Goal: Information Seeking & Learning: Learn about a topic

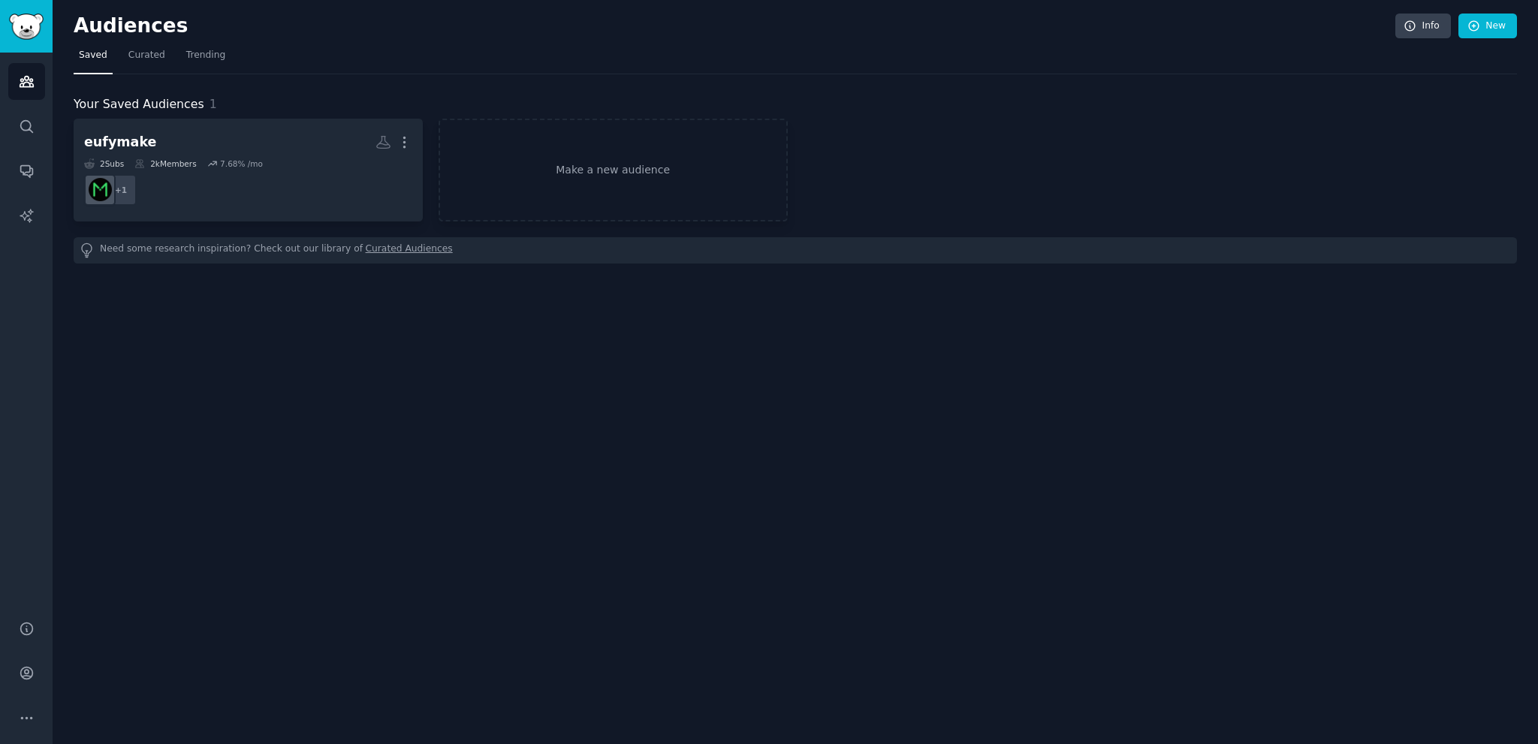
click at [947, 163] on div "eufymake More 2 Sub s 2k Members 7.68 % /mo + 1 Make a new audience" at bounding box center [796, 170] width 1444 height 103
click at [987, 143] on div "eufymake More 2 Sub s 2k Members 7.68 % /mo + 1 Make a new audience" at bounding box center [796, 170] width 1444 height 103
click at [970, 148] on div "eufymake More 2 Sub s 2k Members 7.68 % /mo + 1 Make a new audience" at bounding box center [796, 170] width 1444 height 103
click at [245, 254] on div "Need some research inspiration? Check out our library of Curated Audiences" at bounding box center [796, 250] width 1444 height 26
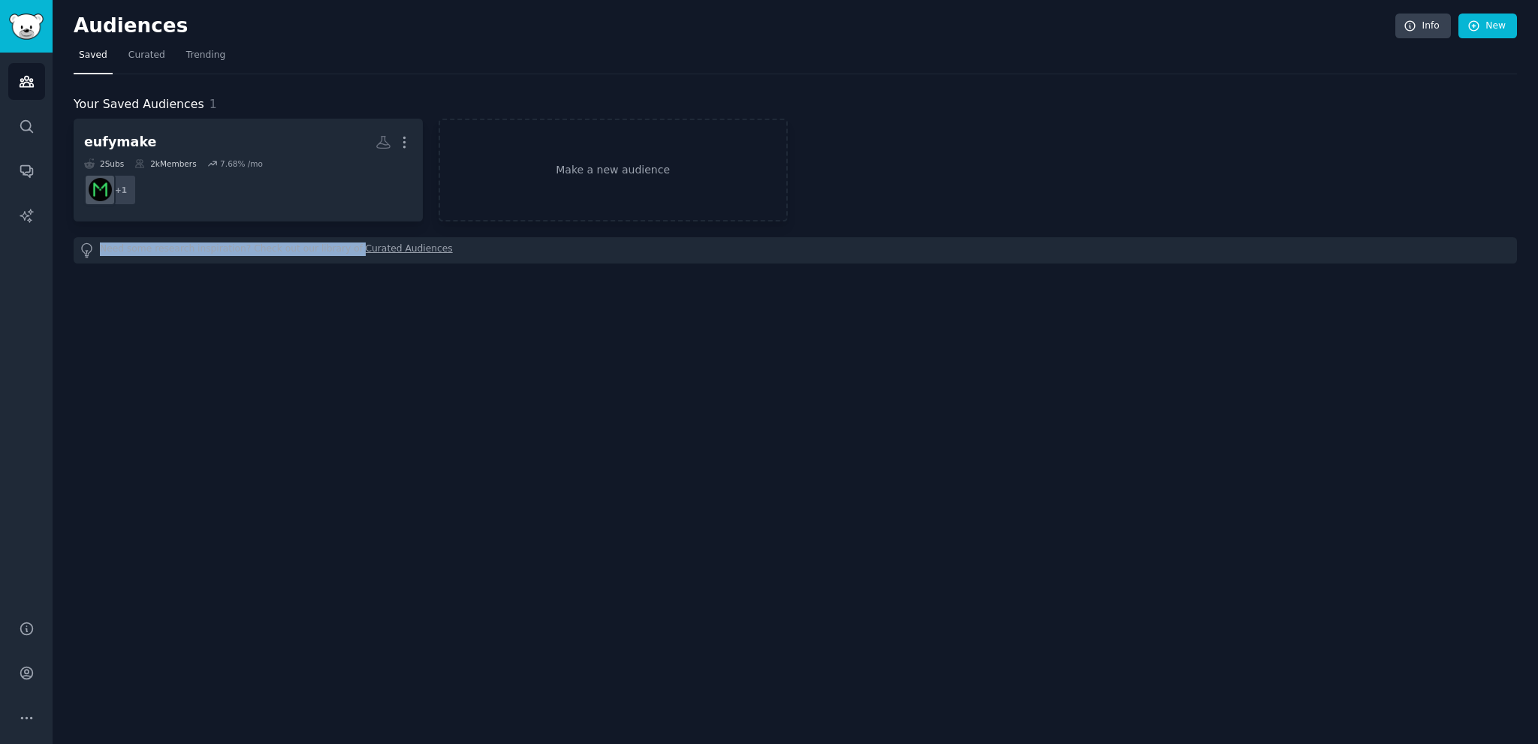
click at [245, 254] on div "Need some research inspiration? Check out our library of Curated Audiences" at bounding box center [796, 250] width 1444 height 26
click at [205, 247] on div "Need some research inspiration? Check out our library of Curated Audiences" at bounding box center [796, 250] width 1444 height 26
click at [228, 246] on div "Need some research inspiration? Check out our library of Curated Audiences" at bounding box center [796, 250] width 1444 height 26
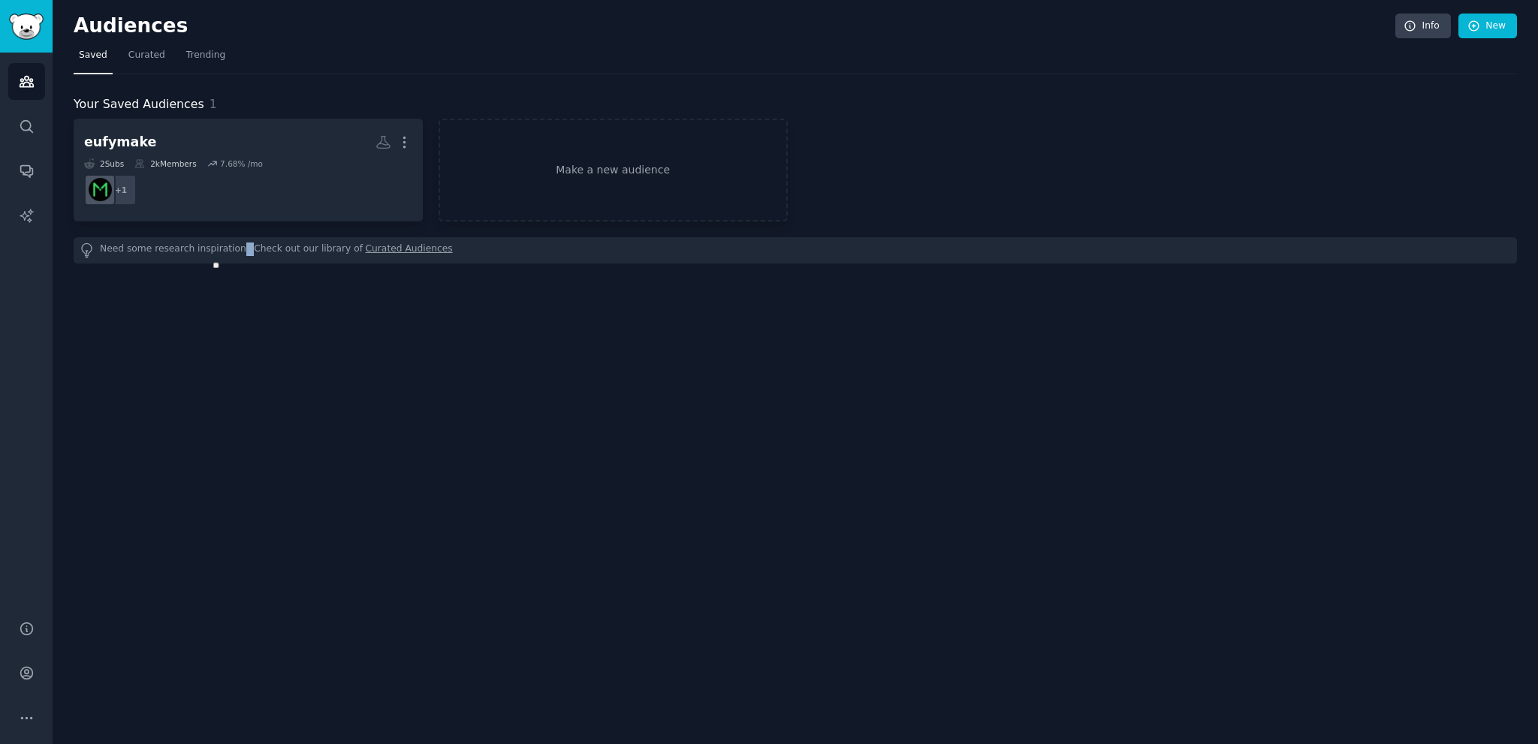
click at [228, 246] on div "Need some research inspiration? Check out our library of Curated Audiences" at bounding box center [796, 250] width 1444 height 26
click at [210, 246] on div "Need some research inspiration? Check out our library of Curated Audiences" at bounding box center [796, 250] width 1444 height 26
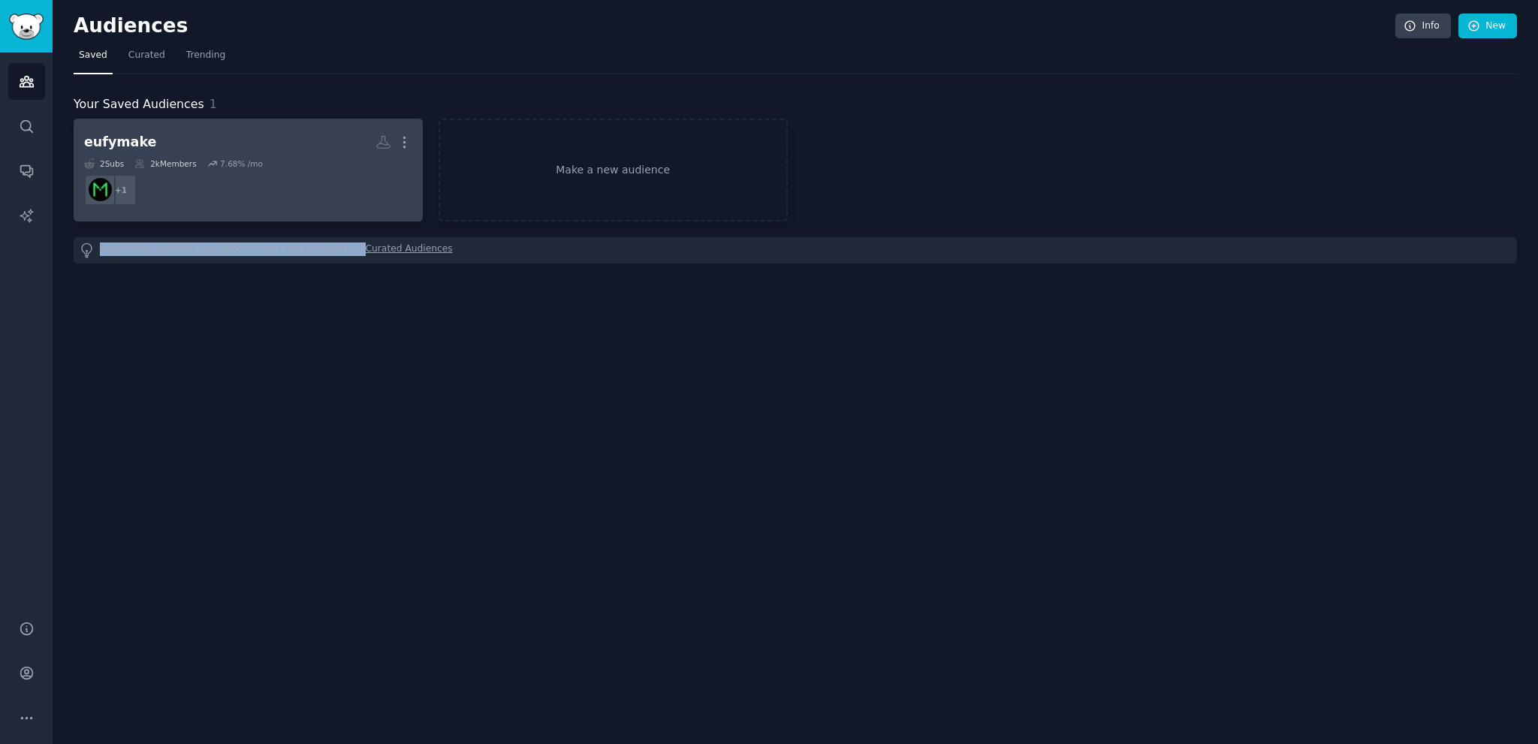
click at [219, 246] on div "Need some research inspiration? Check out our library of Curated Audiences" at bounding box center [796, 250] width 1444 height 26
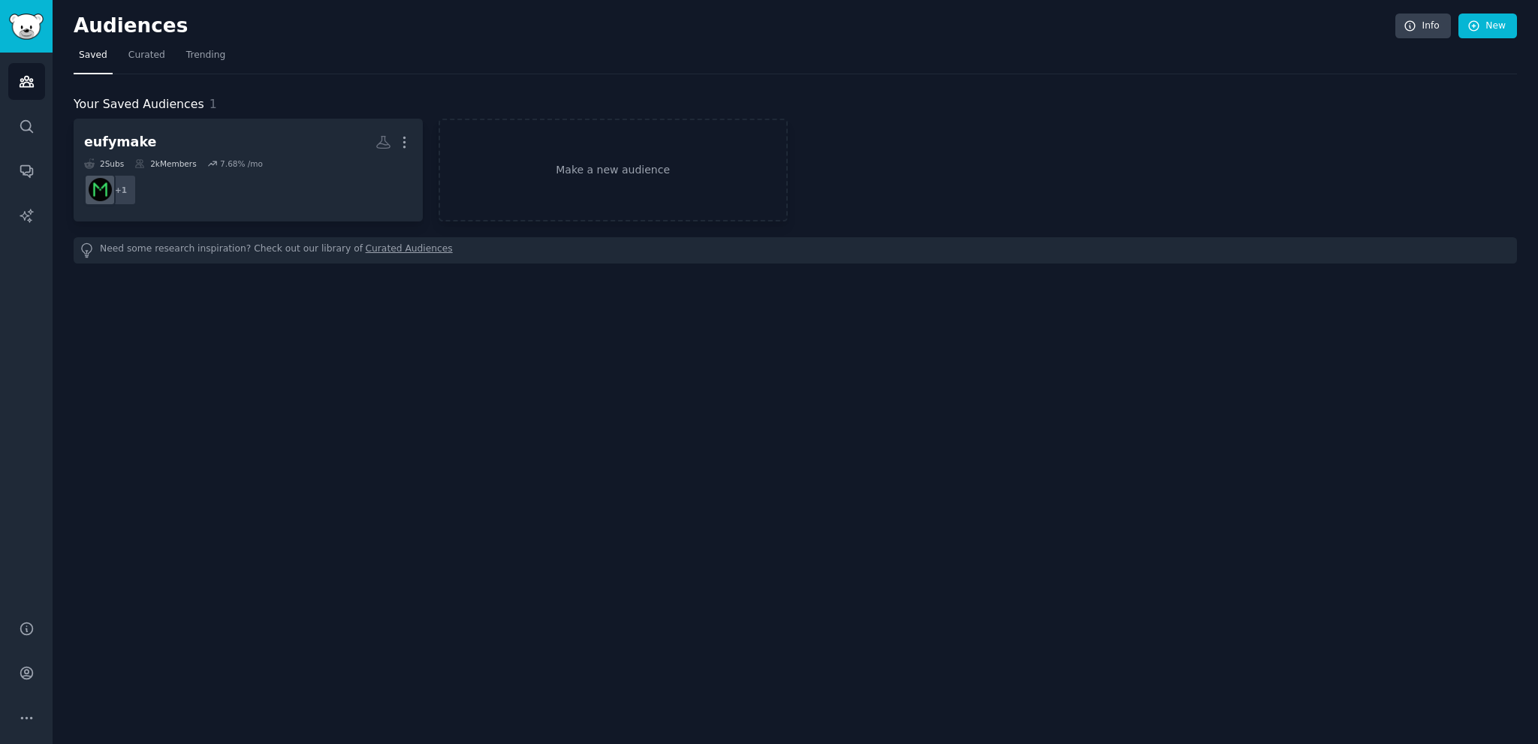
click at [147, 98] on span "Your Saved Audiences" at bounding box center [139, 104] width 131 height 19
drag, startPoint x: 137, startPoint y: 98, endPoint x: 153, endPoint y: 101, distance: 16.2
click at [137, 98] on span "Your Saved Audiences" at bounding box center [139, 104] width 131 height 19
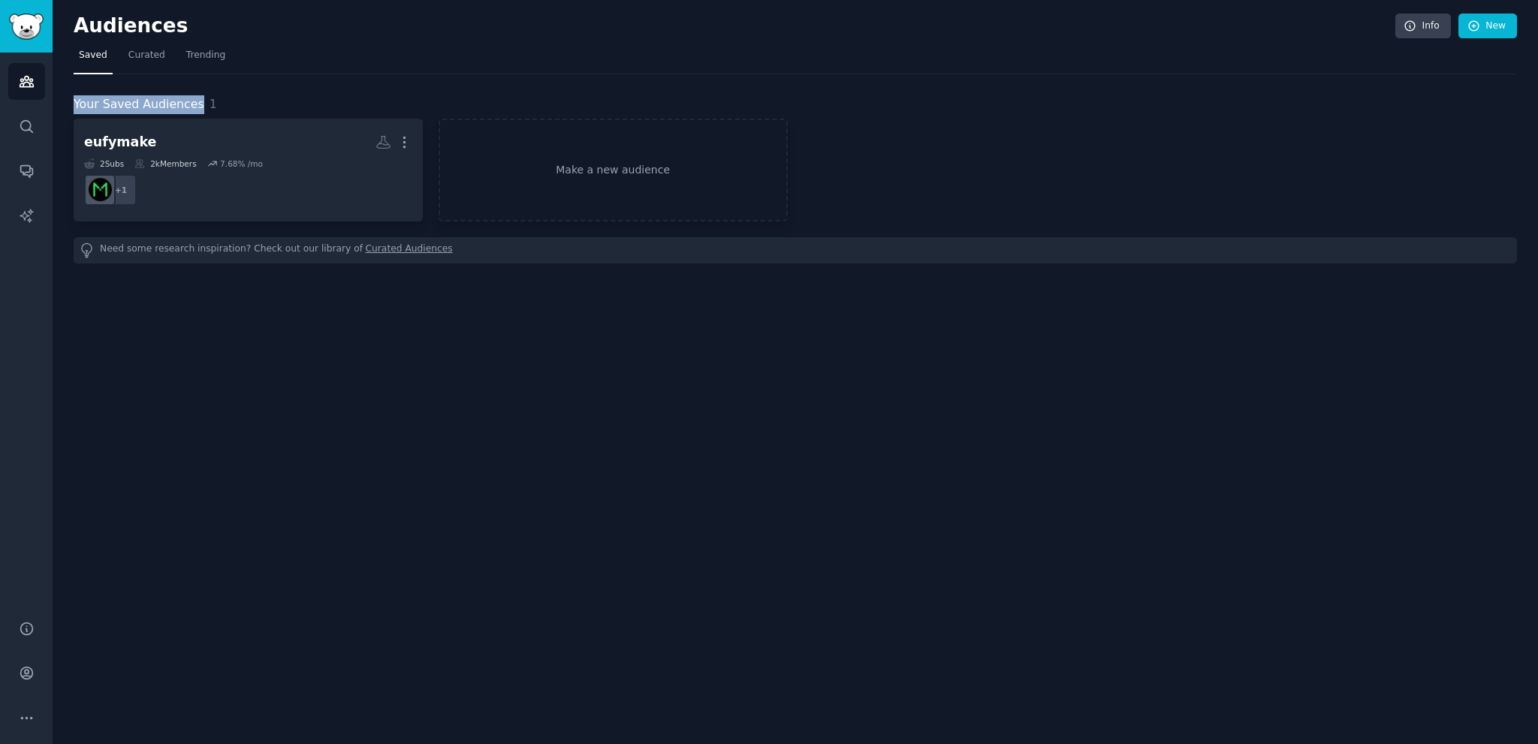
click at [147, 104] on span "Your Saved Audiences" at bounding box center [139, 104] width 131 height 19
drag, startPoint x: 147, startPoint y: 104, endPoint x: 114, endPoint y: 101, distance: 33.2
click at [138, 104] on span "Your Saved Audiences" at bounding box center [139, 104] width 131 height 19
click at [114, 101] on span "Your Saved Audiences" at bounding box center [139, 104] width 131 height 19
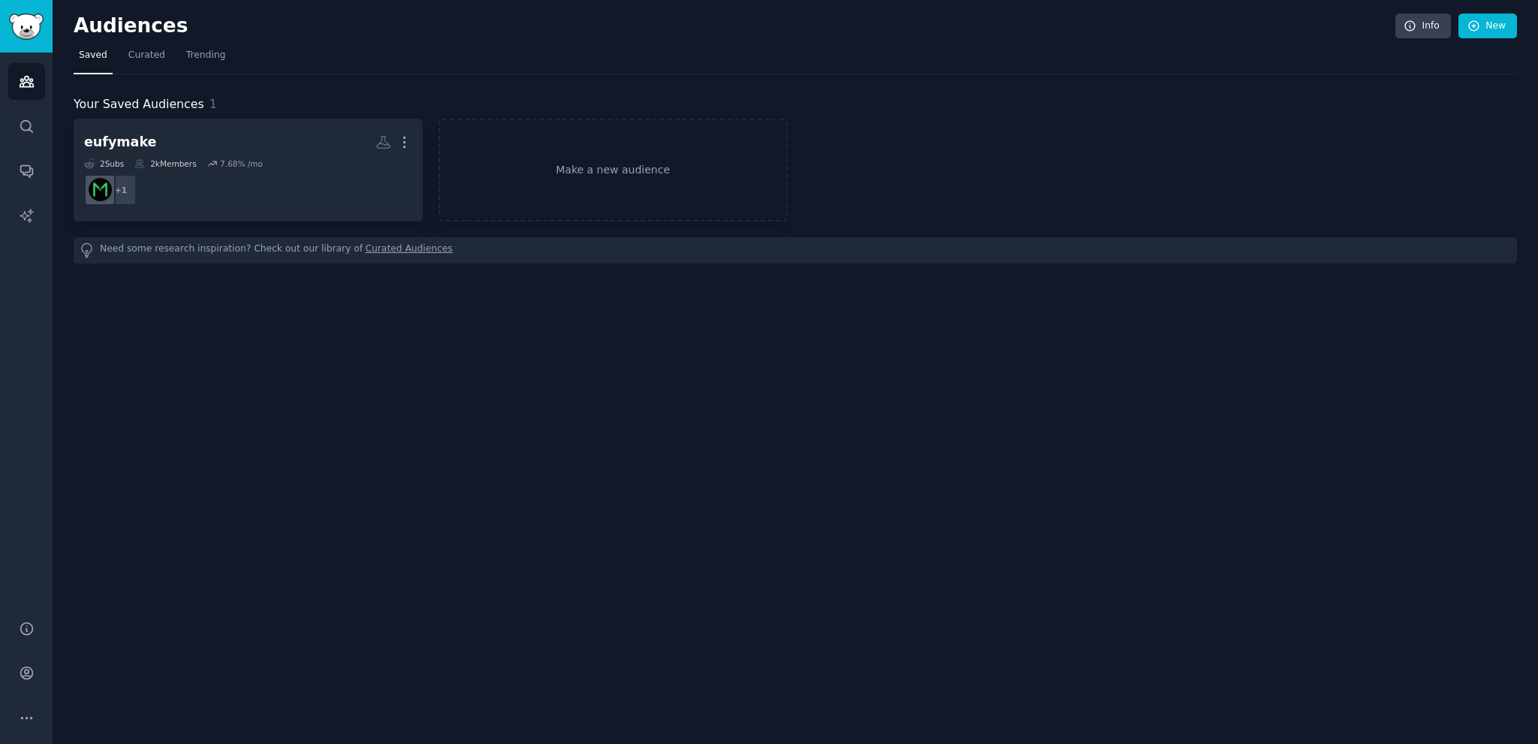
click at [128, 101] on span "Your Saved Audiences" at bounding box center [139, 104] width 131 height 19
click at [283, 101] on div "Your Saved Audiences 1" at bounding box center [796, 104] width 1444 height 19
click at [246, 98] on div "Your Saved Audiences 1" at bounding box center [796, 104] width 1444 height 19
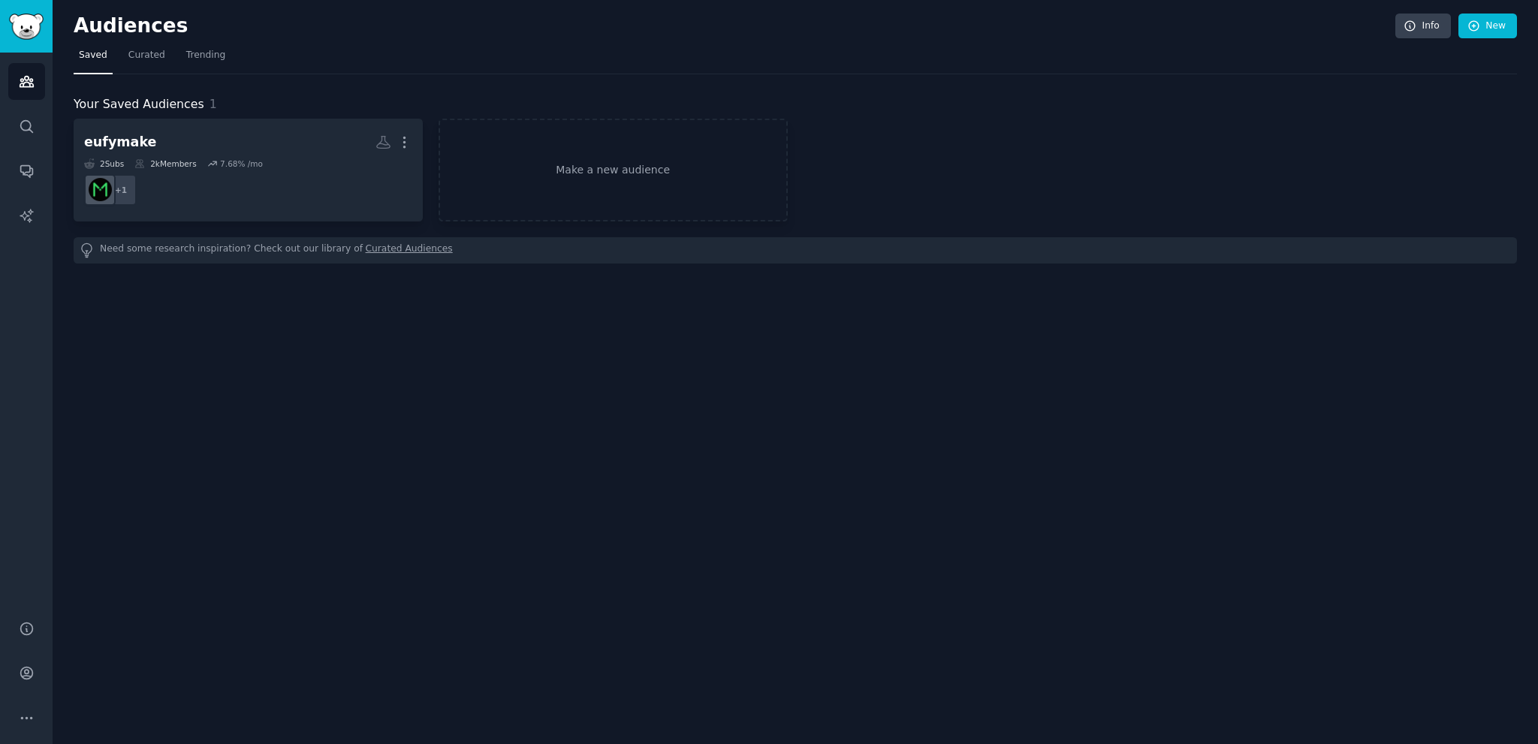
drag, startPoint x: 260, startPoint y: 98, endPoint x: 250, endPoint y: 101, distance: 10.2
click at [261, 98] on div "Your Saved Audiences 1" at bounding box center [796, 104] width 1444 height 19
click at [243, 102] on div "Your Saved Audiences 1" at bounding box center [796, 104] width 1444 height 19
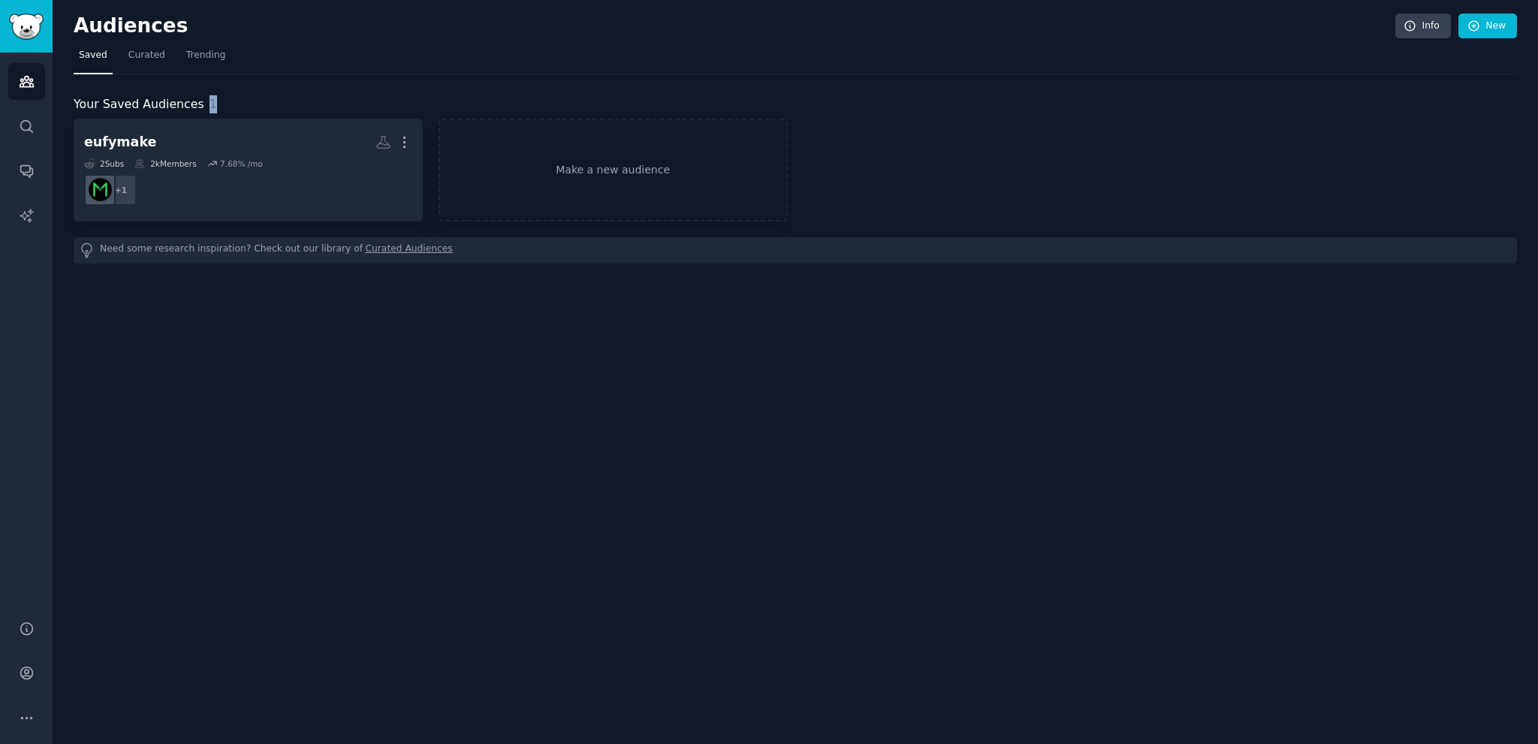
click at [272, 104] on div "Your Saved Audiences 1" at bounding box center [796, 104] width 1444 height 19
click at [248, 101] on div "Your Saved Audiences 1" at bounding box center [796, 104] width 1444 height 19
click at [286, 249] on div "Need some research inspiration? Check out our library of Curated Audiences" at bounding box center [796, 250] width 1444 height 26
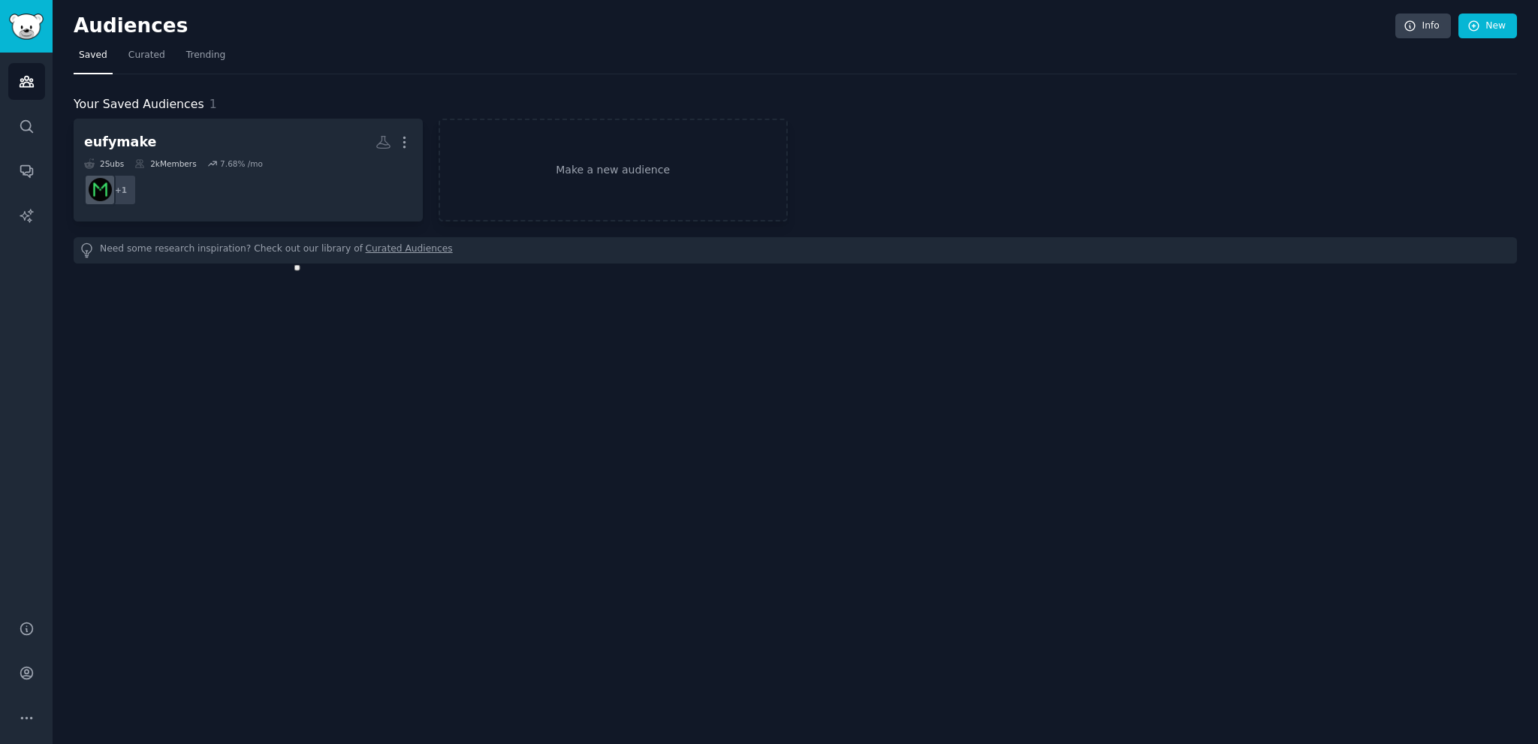
click at [426, 298] on div "Audiences Info New Saved Curated Trending Your Saved Audiences 1 eufymake More …" at bounding box center [796, 372] width 1486 height 744
click at [397, 309] on div "Audiences Info New Saved Curated Trending Your Saved Audiences 1 eufymake More …" at bounding box center [796, 372] width 1486 height 744
click at [432, 315] on div "Audiences Info New Saved Curated Trending Your Saved Audiences 1 eufymake More …" at bounding box center [796, 372] width 1486 height 744
click at [439, 328] on div "Audiences Info New Saved Curated Trending Your Saved Audiences 1 eufymake More …" at bounding box center [796, 372] width 1486 height 744
click at [492, 322] on div "Audiences Info New Saved Curated Trending Your Saved Audiences 1 eufymake More …" at bounding box center [796, 372] width 1486 height 744
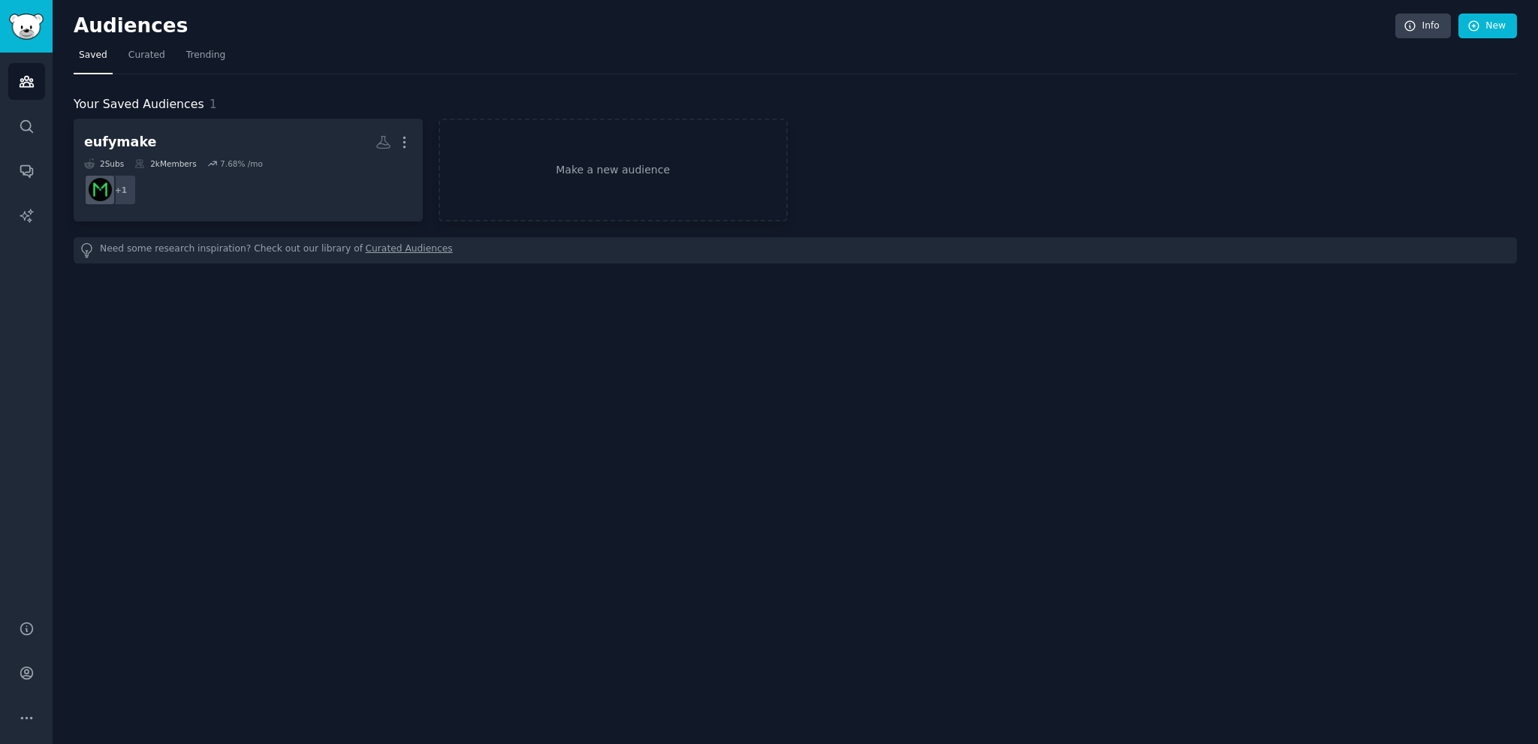
drag, startPoint x: 446, startPoint y: 327, endPoint x: 461, endPoint y: 327, distance: 15.0
click at [448, 327] on div "Audiences Info New Saved Curated Trending Your Saved Audiences 1 eufymake More …" at bounding box center [796, 372] width 1486 height 744
click at [493, 318] on div "Audiences Info New Saved Curated Trending Your Saved Audiences 1 eufymake More …" at bounding box center [796, 372] width 1486 height 744
click at [462, 330] on div "Audiences Info New Saved Curated Trending Your Saved Audiences 1 eufymake More …" at bounding box center [796, 372] width 1486 height 744
click at [421, 486] on div "Audiences Info New Saved Curated Trending Your Saved Audiences 1 eufymake More …" at bounding box center [796, 372] width 1486 height 744
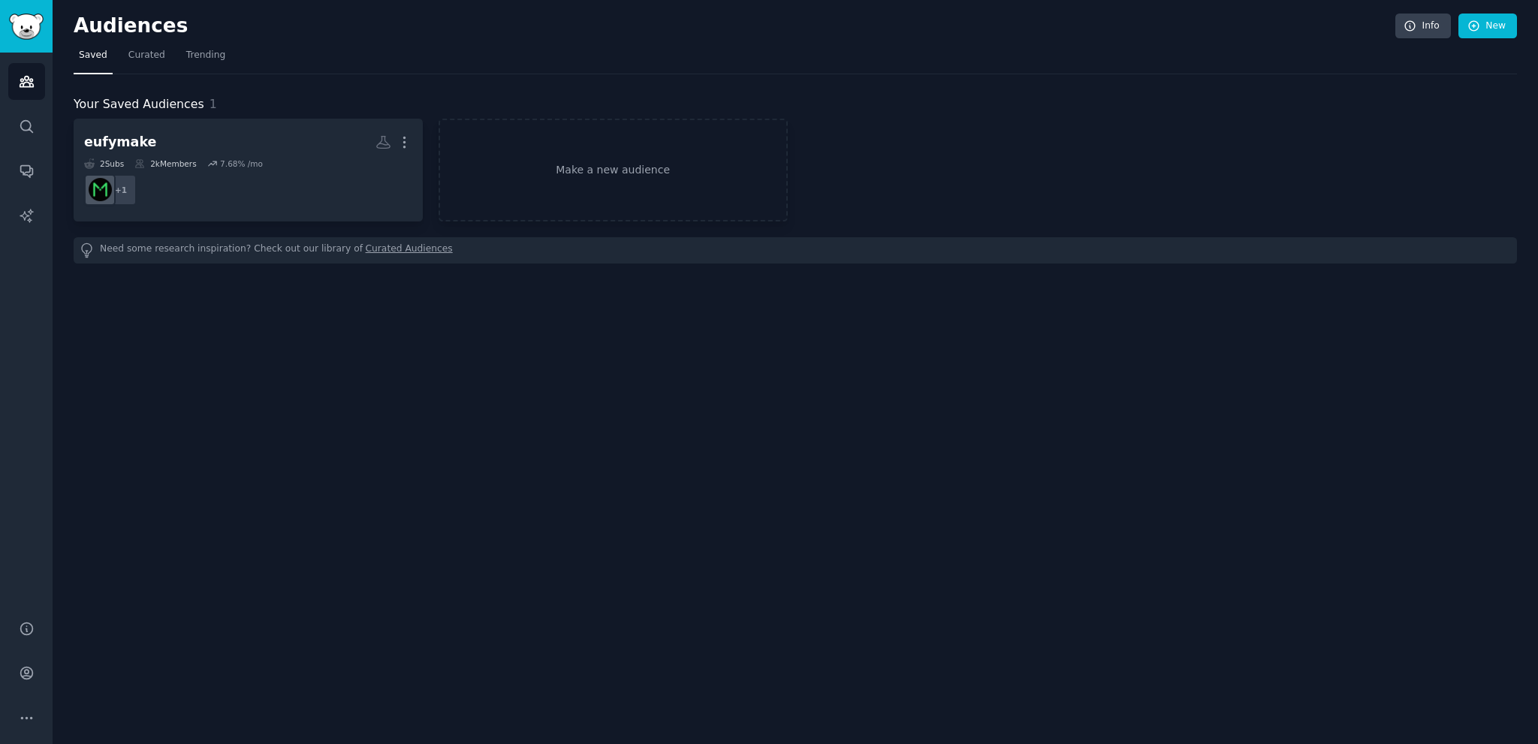
click at [457, 469] on div "Audiences Info New Saved Curated Trending Your Saved Audiences 1 eufymake More …" at bounding box center [796, 372] width 1486 height 744
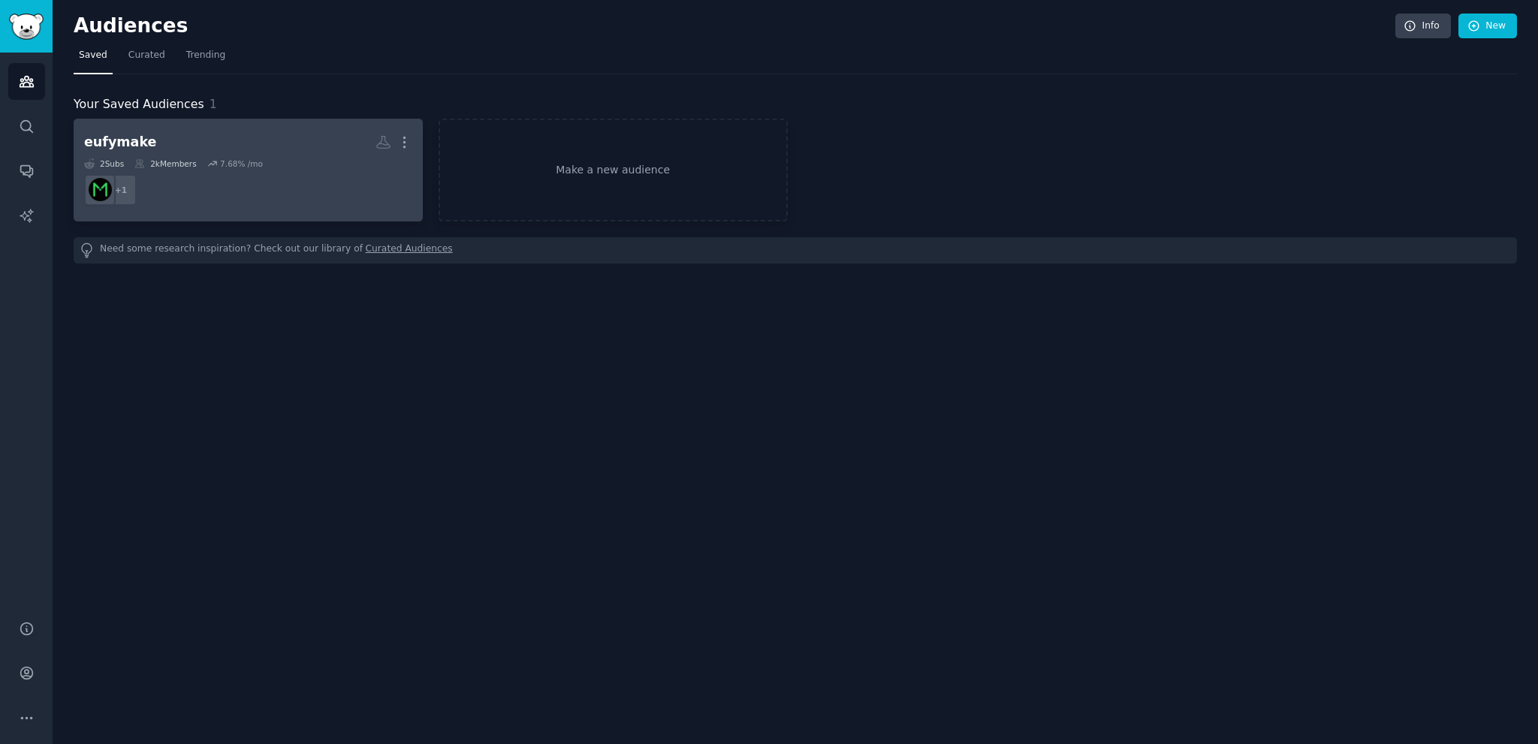
click at [321, 193] on dd "+ 1" at bounding box center [248, 190] width 328 height 42
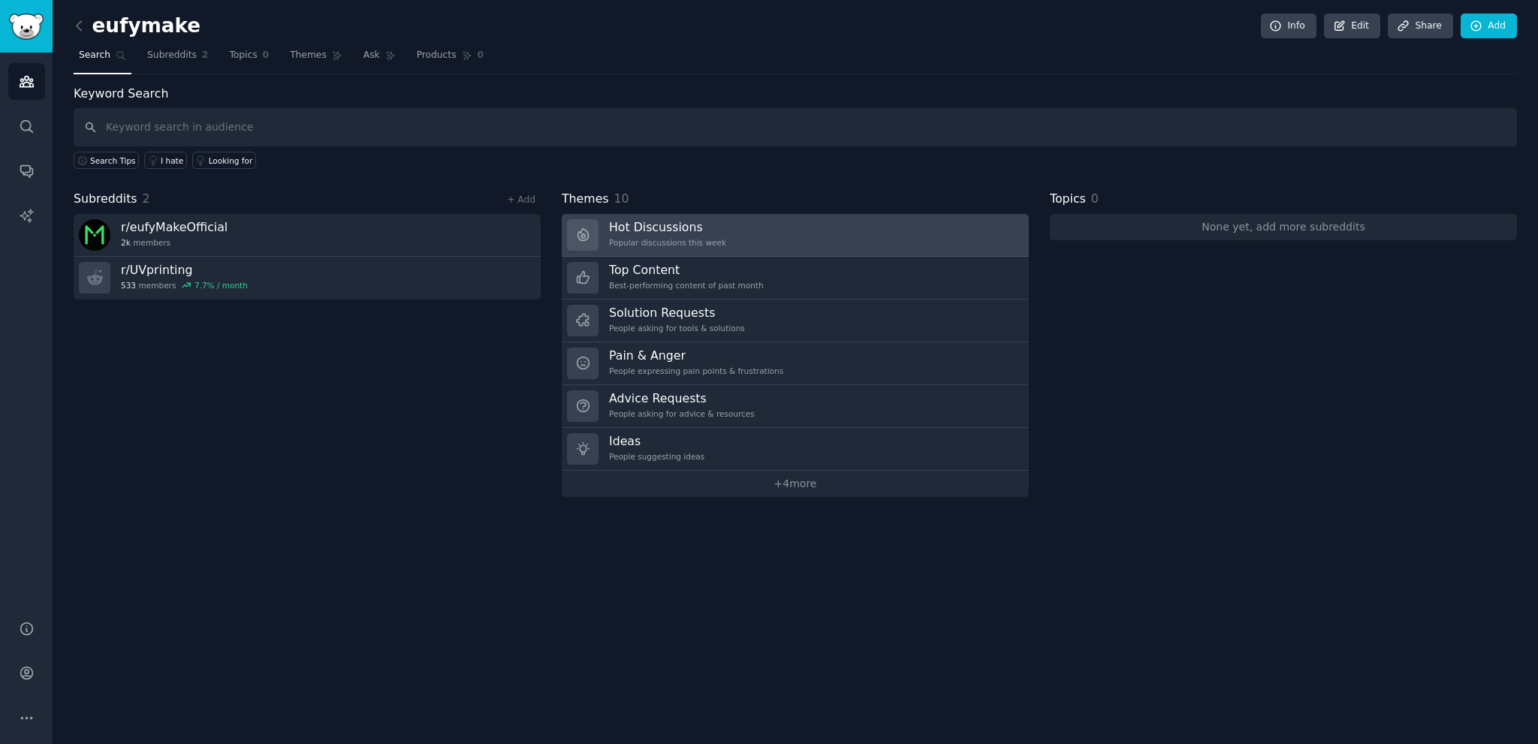
click at [760, 235] on link "Hot Discussions Popular discussions this week" at bounding box center [795, 235] width 467 height 43
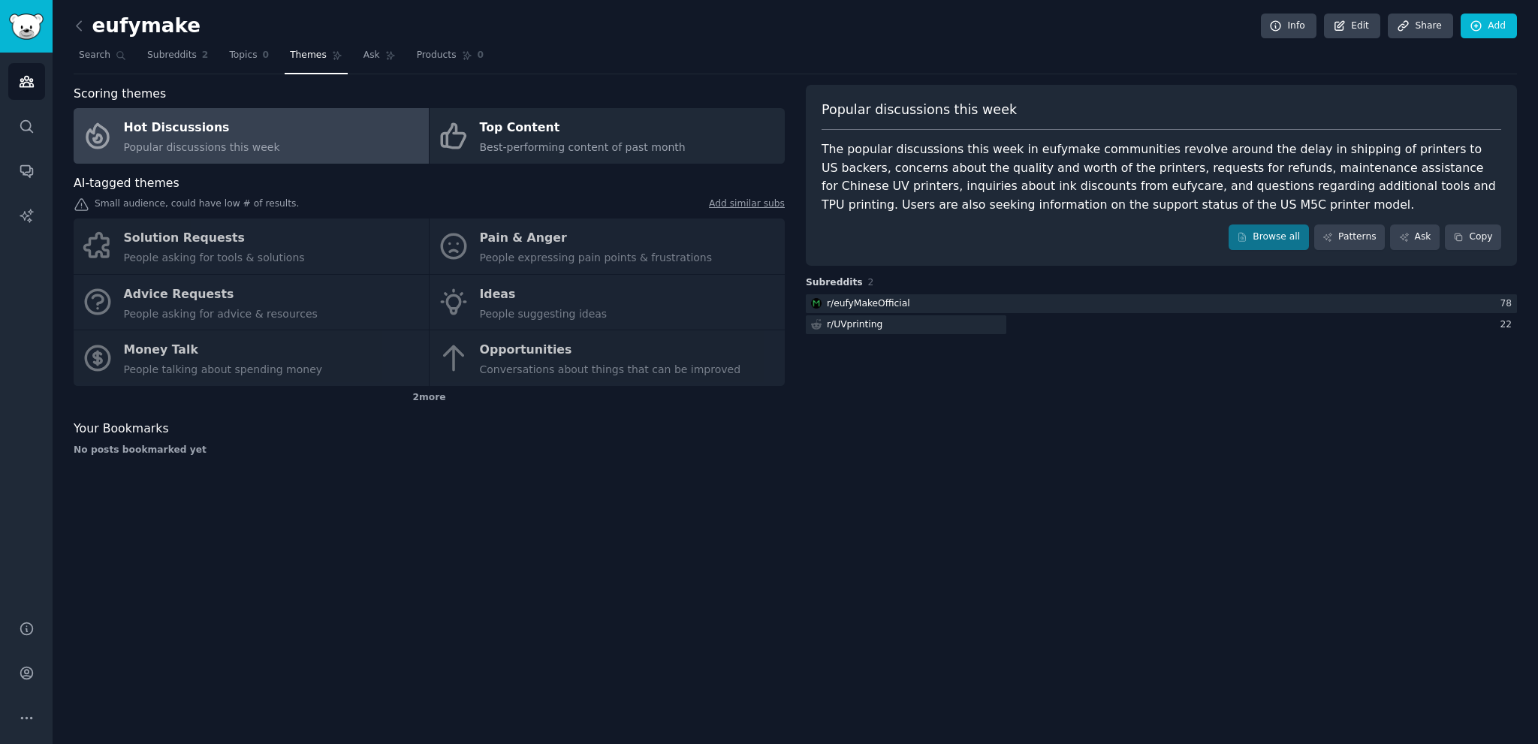
click at [1279, 415] on div "Popular discussions this week The popular discussions this week in eufymake com…" at bounding box center [1161, 276] width 711 height 383
click at [1335, 410] on div "Popular discussions this week The popular discussions this week in eufymake com…" at bounding box center [1161, 276] width 711 height 383
drag, startPoint x: 1296, startPoint y: 420, endPoint x: 1314, endPoint y: 415, distance: 18.8
click at [1305, 417] on div "Popular discussions this week The popular discussions this week in eufymake com…" at bounding box center [1161, 276] width 711 height 383
click at [1316, 415] on div "Popular discussions this week The popular discussions this week in eufymake com…" at bounding box center [1161, 276] width 711 height 383
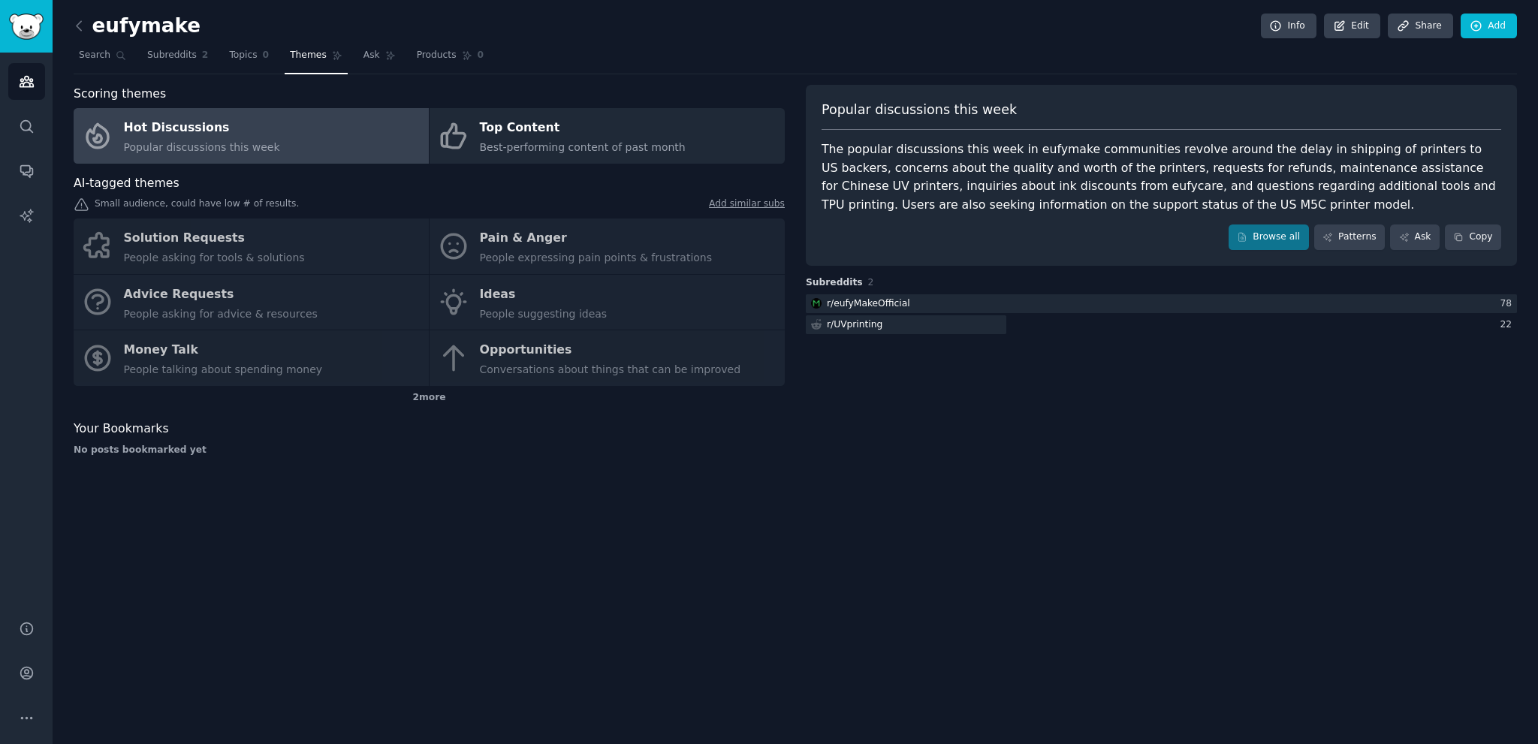
drag, startPoint x: 569, startPoint y: 489, endPoint x: 631, endPoint y: 482, distance: 62.7
click at [581, 486] on div "eufymake Info Edit Share Add Search Subreddits 2 Topics 0 Themes Ask Products 0…" at bounding box center [796, 372] width 1486 height 744
drag, startPoint x: 632, startPoint y: 482, endPoint x: 599, endPoint y: 491, distance: 34.3
click at [630, 484] on div "eufymake Info Edit Share Add Search Subreddits 2 Topics 0 Themes Ask Products 0…" at bounding box center [796, 372] width 1486 height 744
drag, startPoint x: 599, startPoint y: 491, endPoint x: 623, endPoint y: 491, distance: 23.3
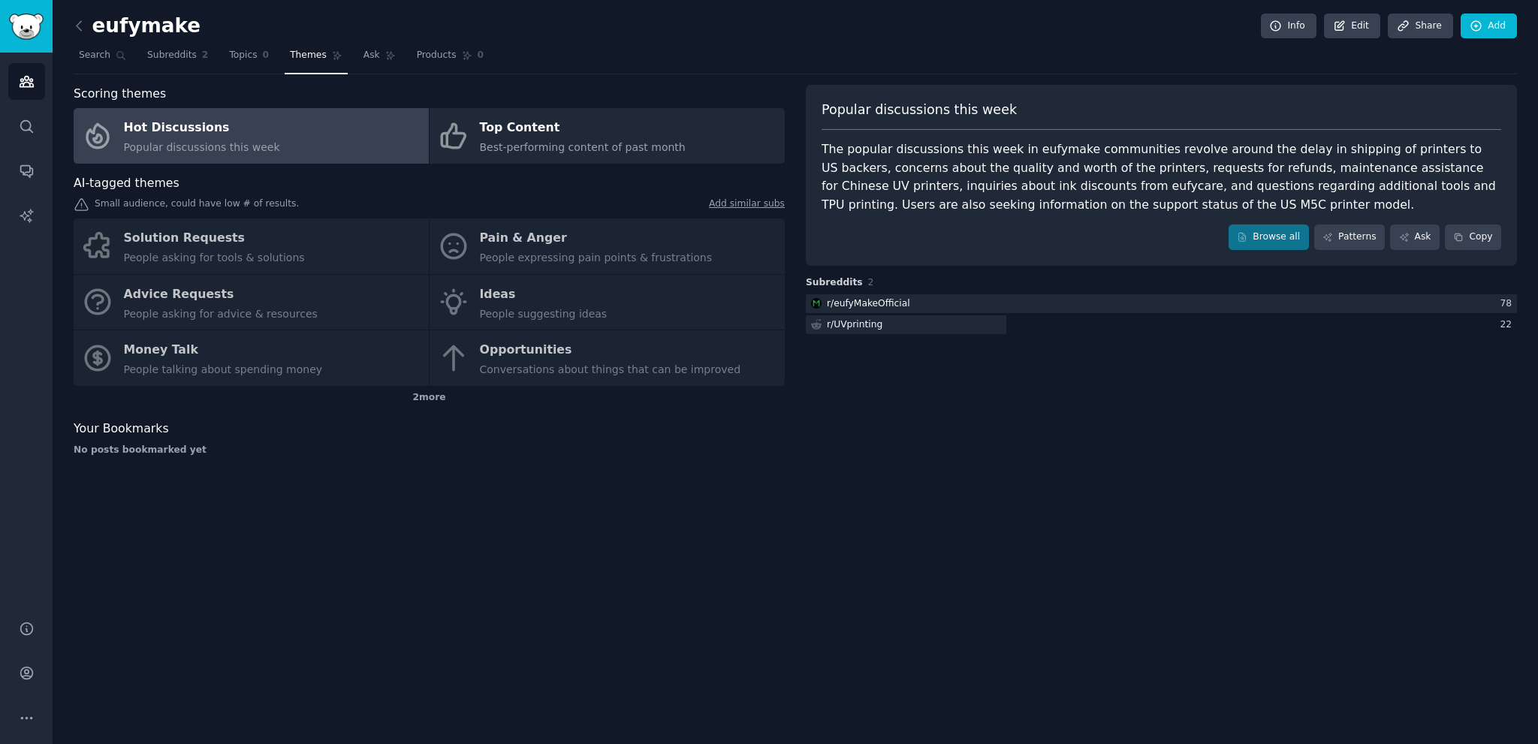
click at [605, 491] on div "eufymake Info Edit Share Add Search Subreddits 2 Topics 0 Themes Ask Products 0…" at bounding box center [796, 372] width 1486 height 744
click at [666, 492] on div "eufymake Info Edit Share Add Search Subreddits 2 Topics 0 Themes Ask Products 0…" at bounding box center [796, 372] width 1486 height 744
click at [273, 234] on div "Solution Requests People asking for tools & solutions Pain & Anger People expre…" at bounding box center [429, 303] width 711 height 168
click at [186, 129] on div "Hot Discussions" at bounding box center [202, 128] width 156 height 24
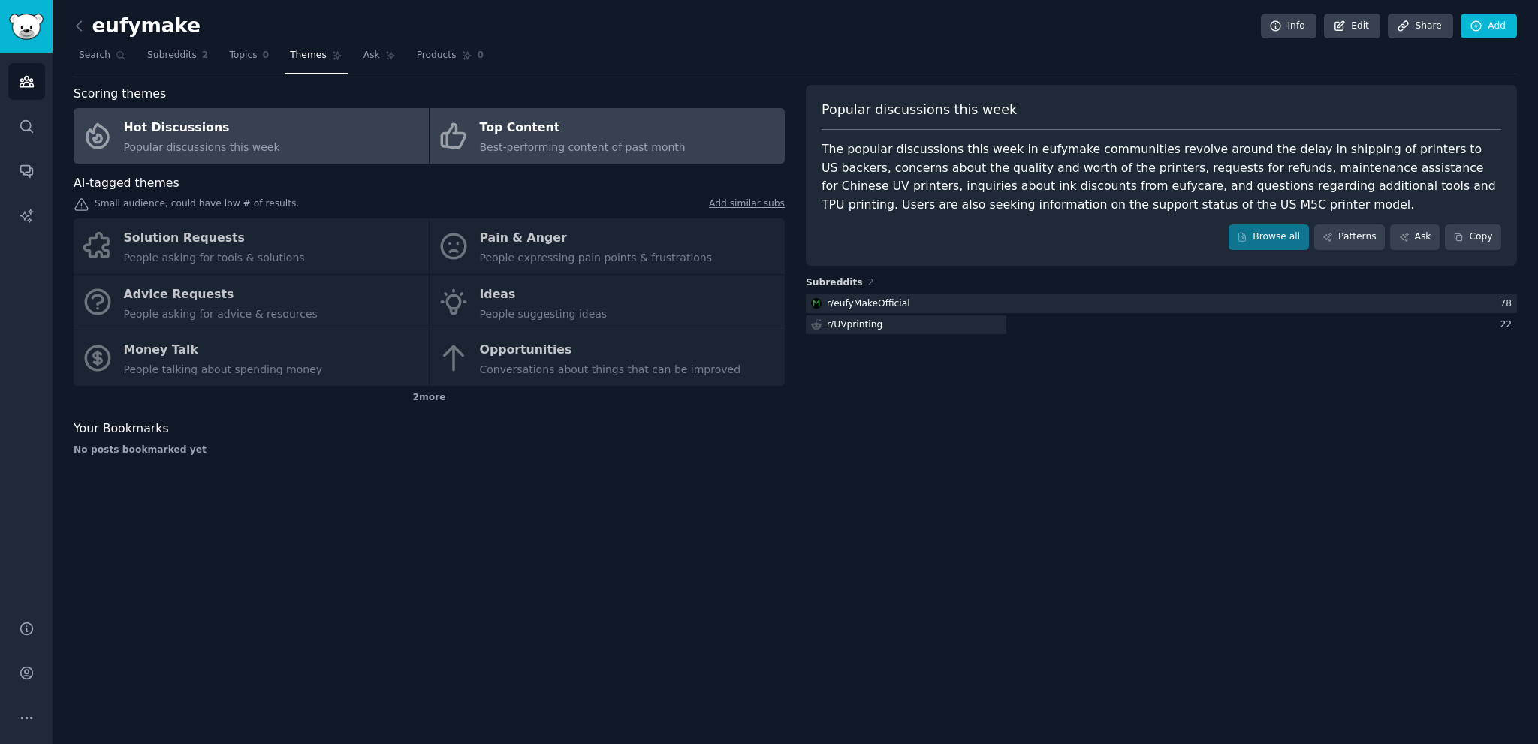
click at [526, 137] on div "Top Content" at bounding box center [583, 128] width 206 height 24
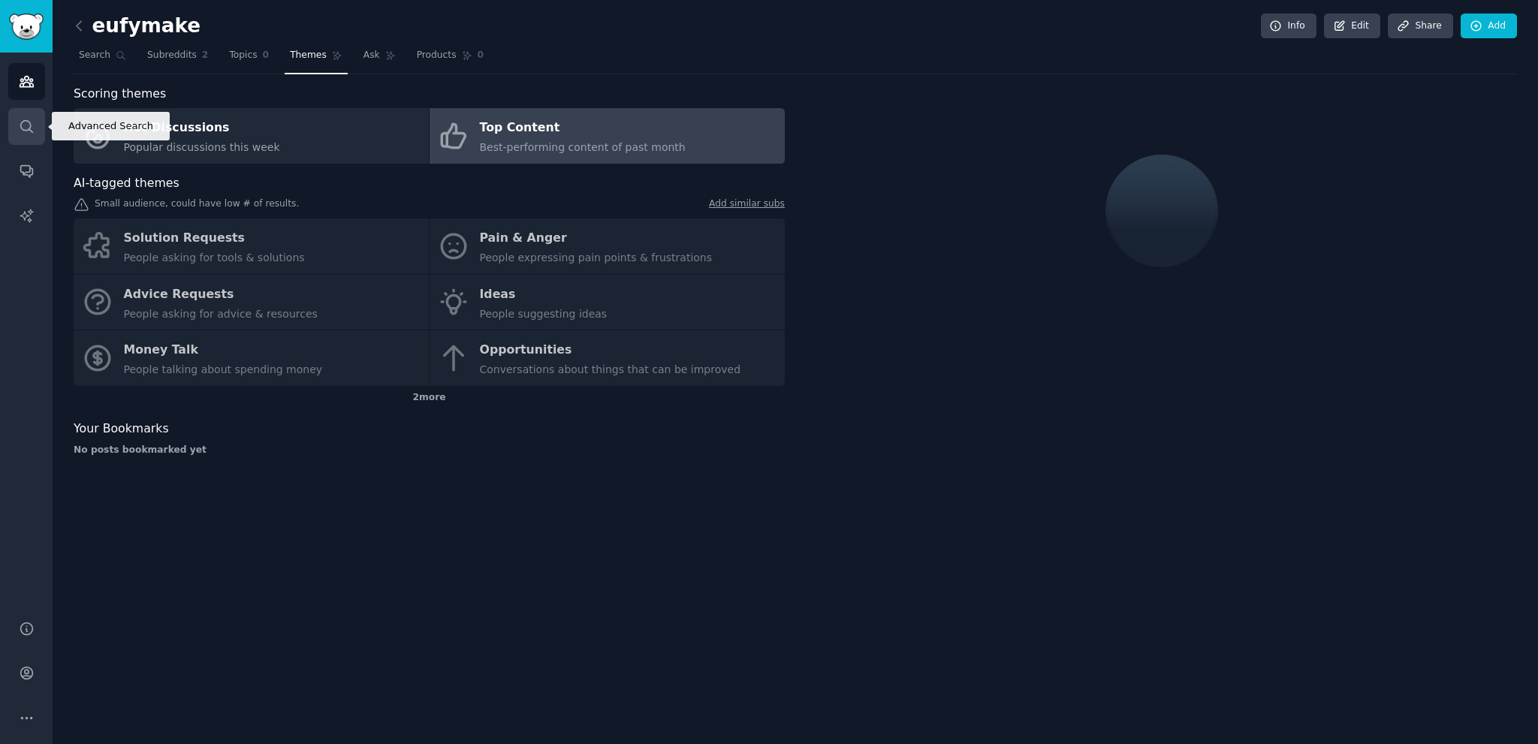
click at [26, 128] on icon "Sidebar" at bounding box center [27, 127] width 16 height 16
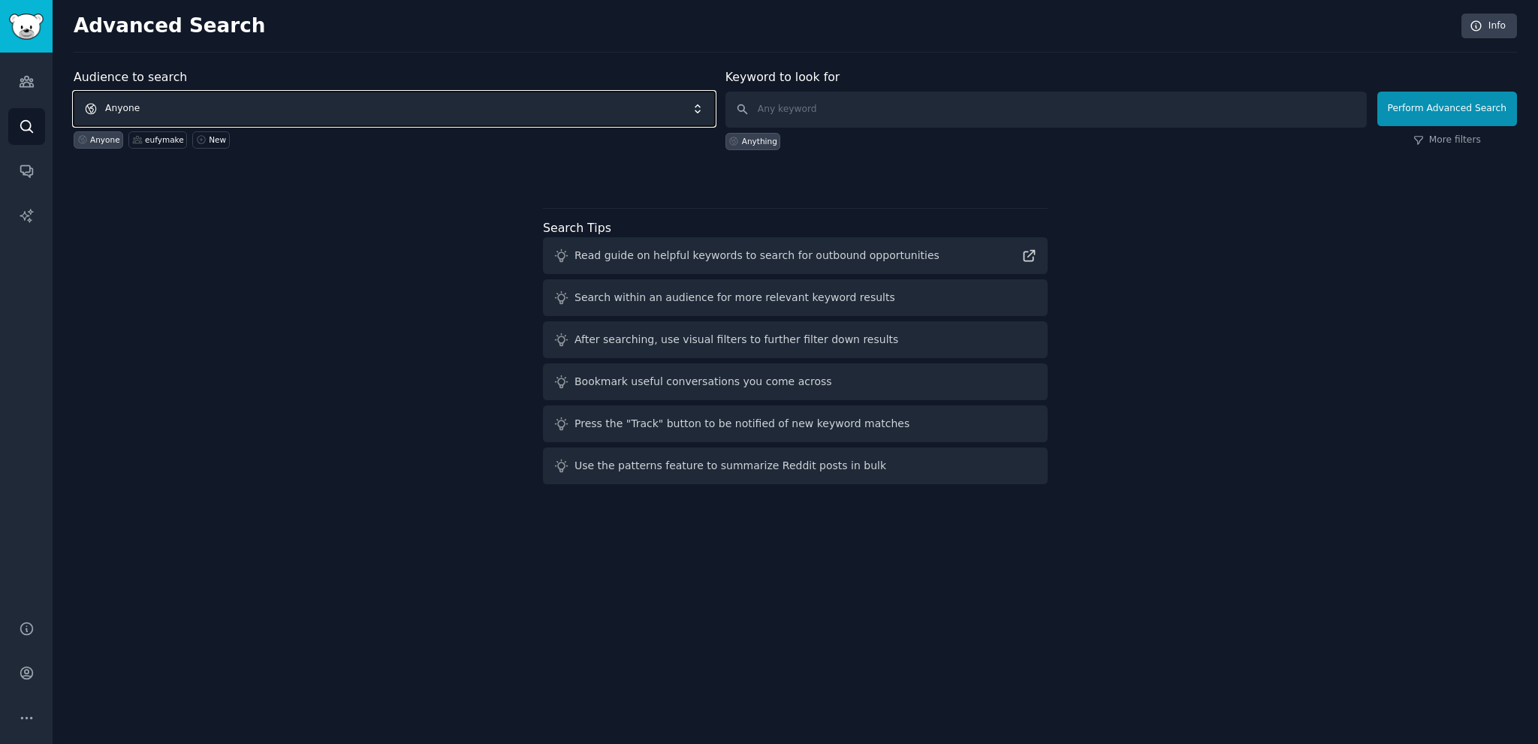
click at [127, 110] on span "Anyone" at bounding box center [394, 109] width 641 height 35
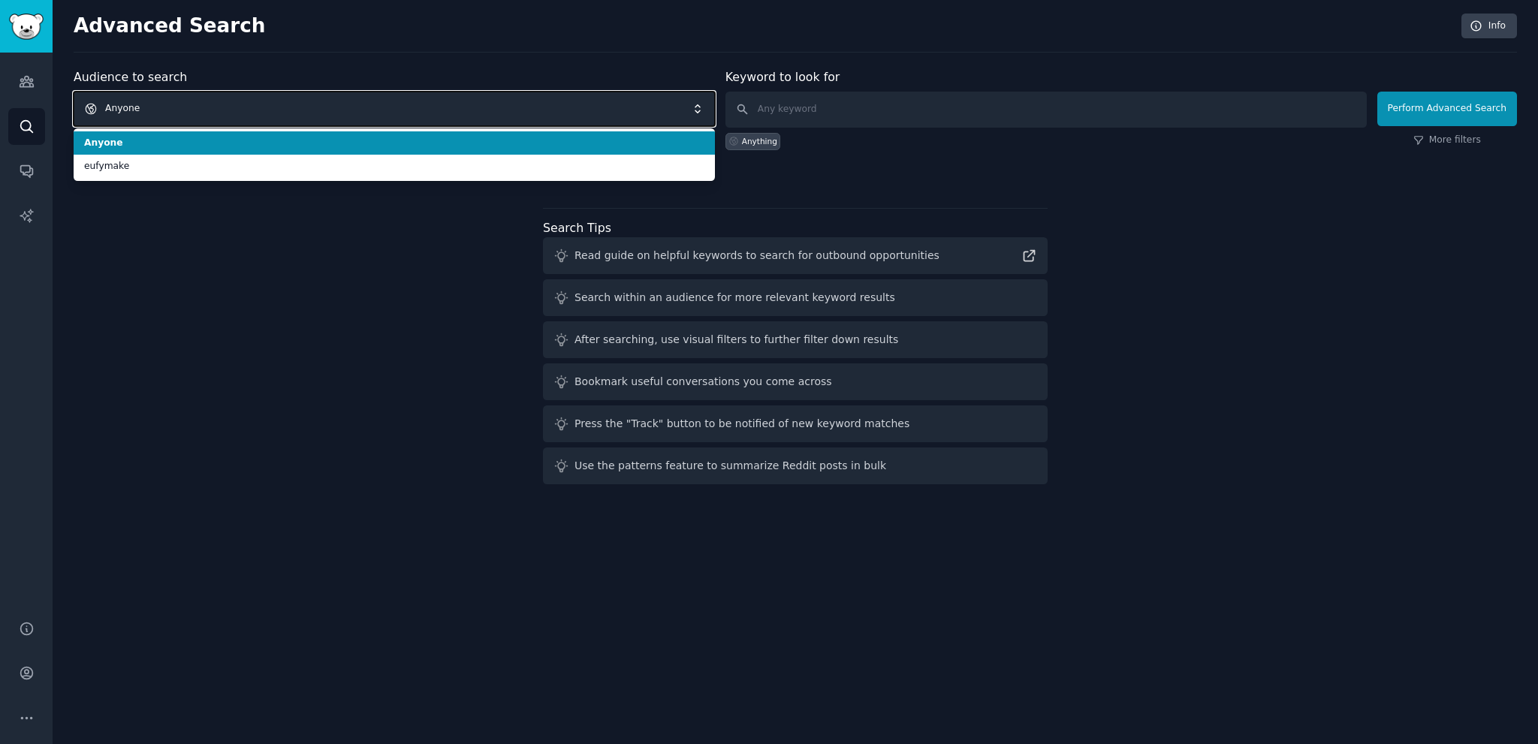
click at [158, 105] on span "Anyone" at bounding box center [394, 109] width 641 height 35
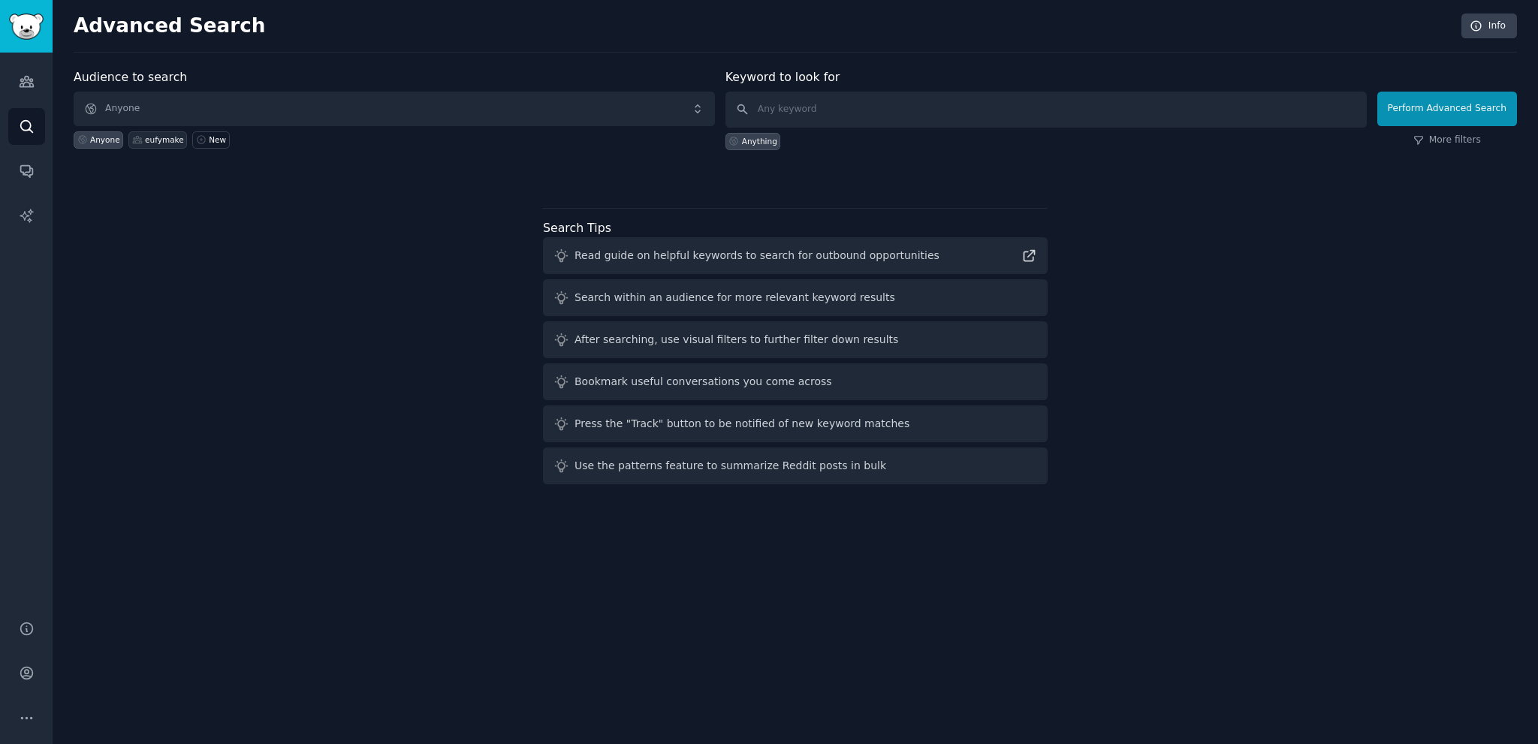
click at [150, 134] on div "eufymake" at bounding box center [164, 139] width 39 height 11
click at [101, 143] on div "Anyone" at bounding box center [105, 139] width 30 height 11
click at [128, 137] on div "eufymake" at bounding box center [157, 139] width 59 height 17
click at [799, 118] on input "text" at bounding box center [1046, 110] width 641 height 36
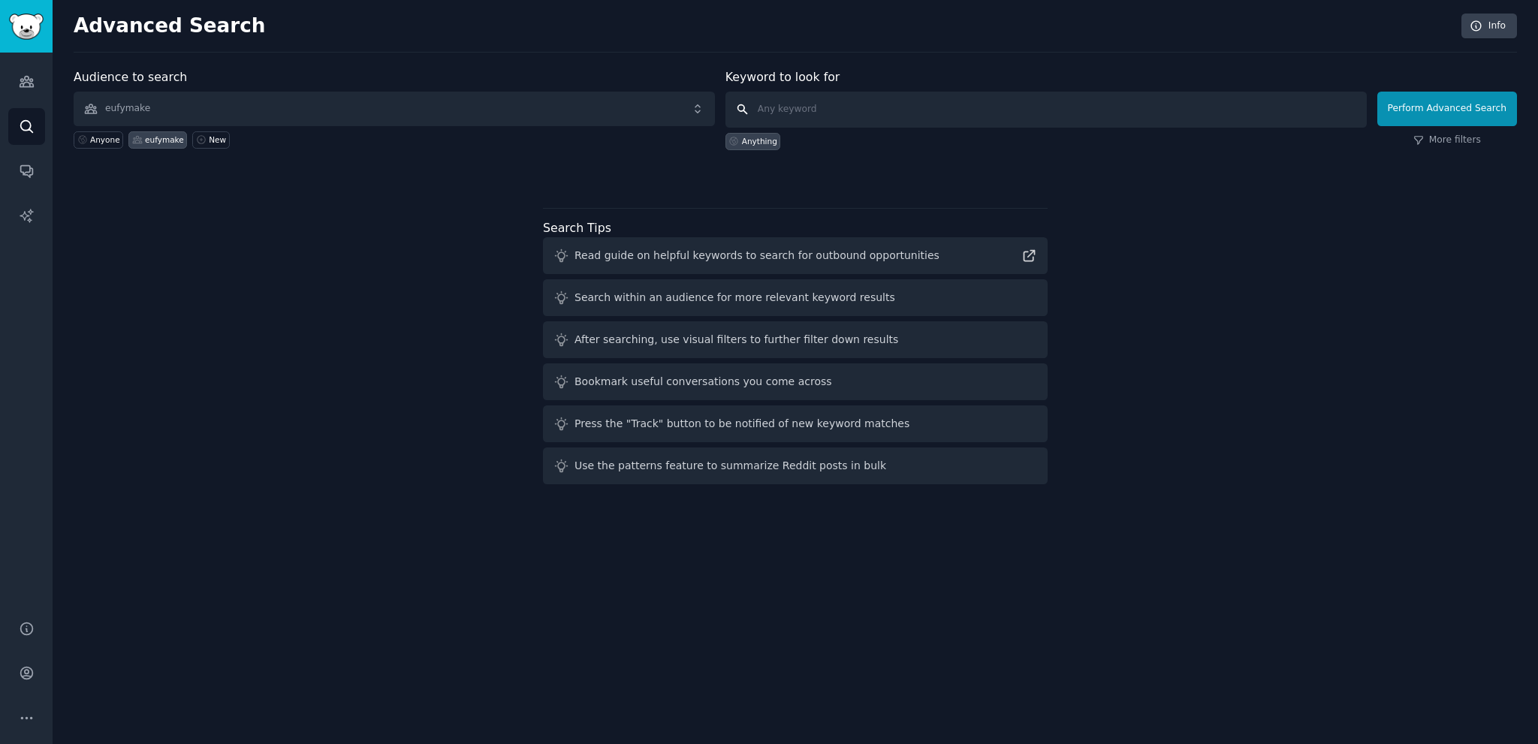
click at [799, 118] on input "text" at bounding box center [1046, 110] width 641 height 36
type input "UV printing painpoints"
click button "Perform Advanced Search" at bounding box center [1448, 109] width 140 height 35
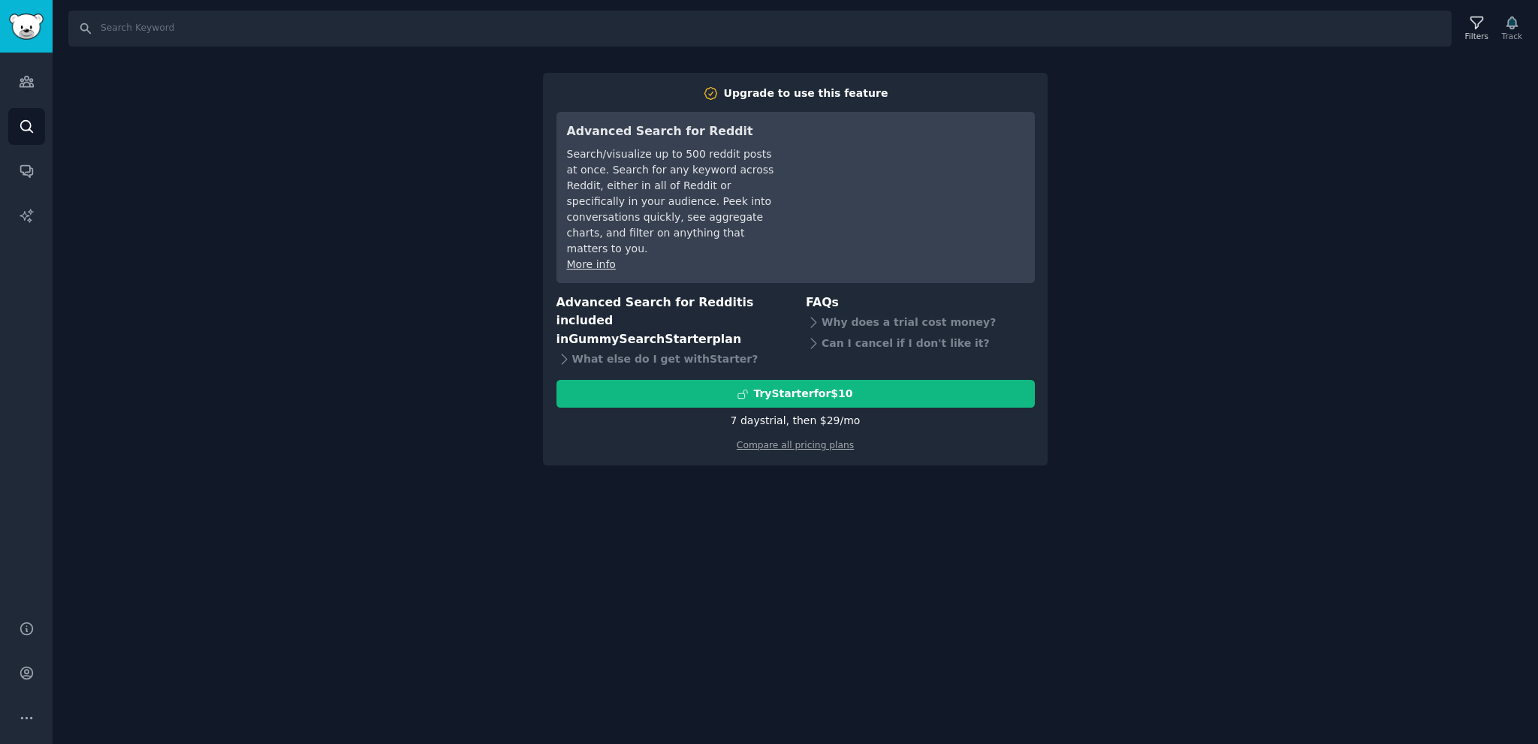
click at [825, 413] on div "7 days trial, then $ 29 /mo" at bounding box center [796, 421] width 130 height 16
click at [805, 413] on div "7 days trial, then $ 29 /mo" at bounding box center [796, 421] width 130 height 16
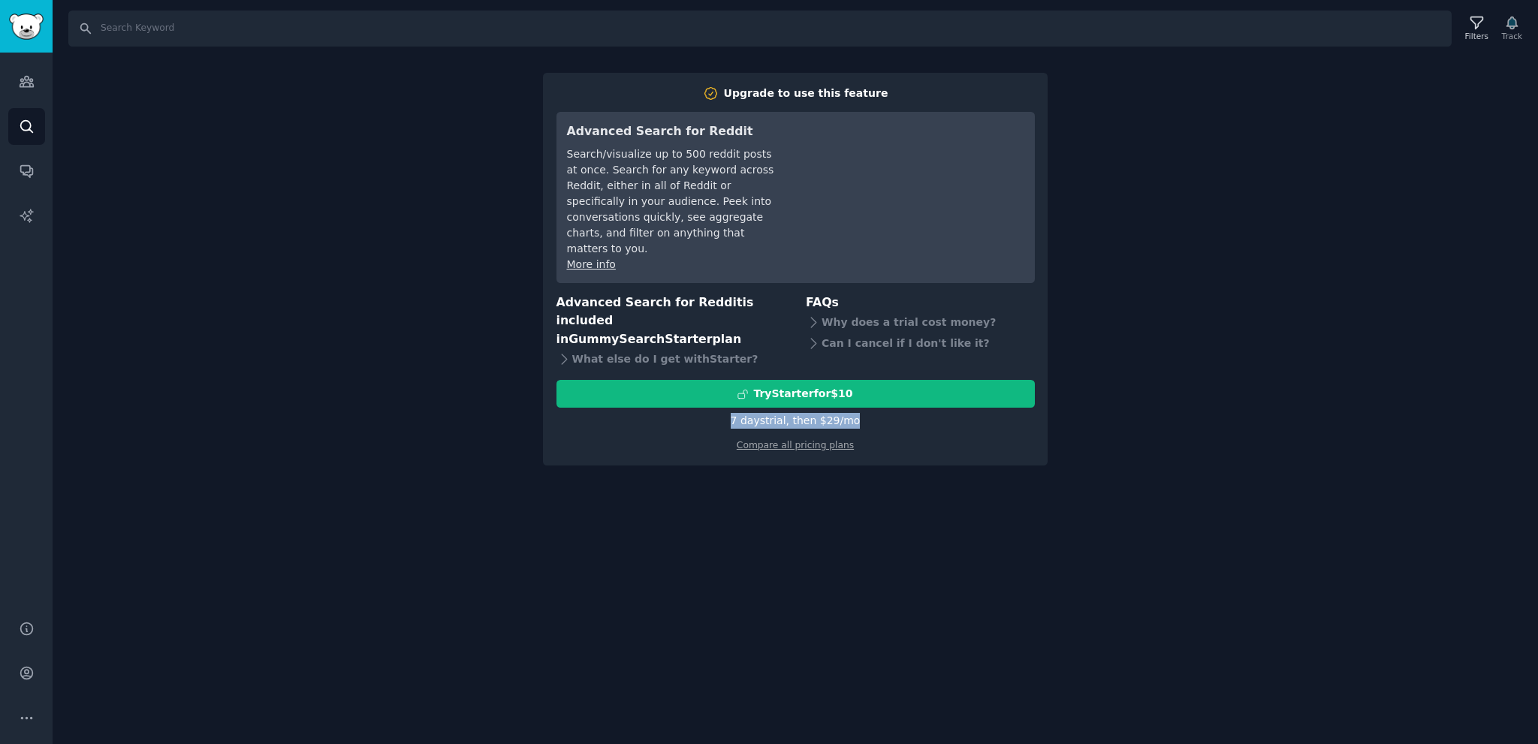
click at [805, 413] on div "7 days trial, then $ 29 /mo" at bounding box center [796, 421] width 130 height 16
click at [824, 413] on div "7 days trial, then $ 29 /mo" at bounding box center [796, 421] width 130 height 16
click at [618, 332] on span "GummySearch Starter" at bounding box center [640, 339] width 143 height 14
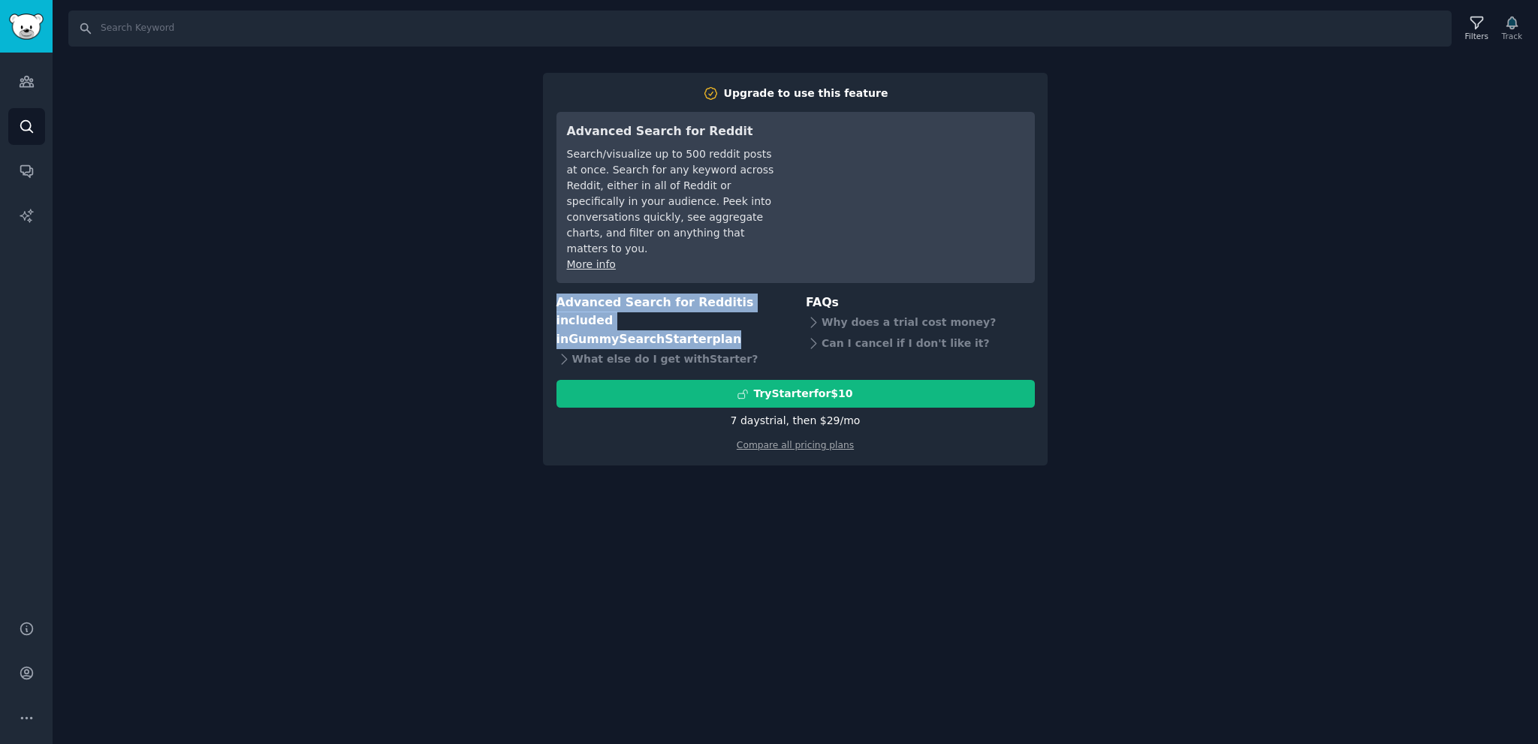
click at [618, 332] on span "GummySearch Starter" at bounding box center [640, 339] width 143 height 14
click at [686, 294] on h3 "Advanced Search for Reddit is included in GummySearch Starter plan" at bounding box center [671, 322] width 229 height 56
click at [727, 294] on h3 "Advanced Search for Reddit is included in GummySearch Starter plan" at bounding box center [671, 322] width 229 height 56
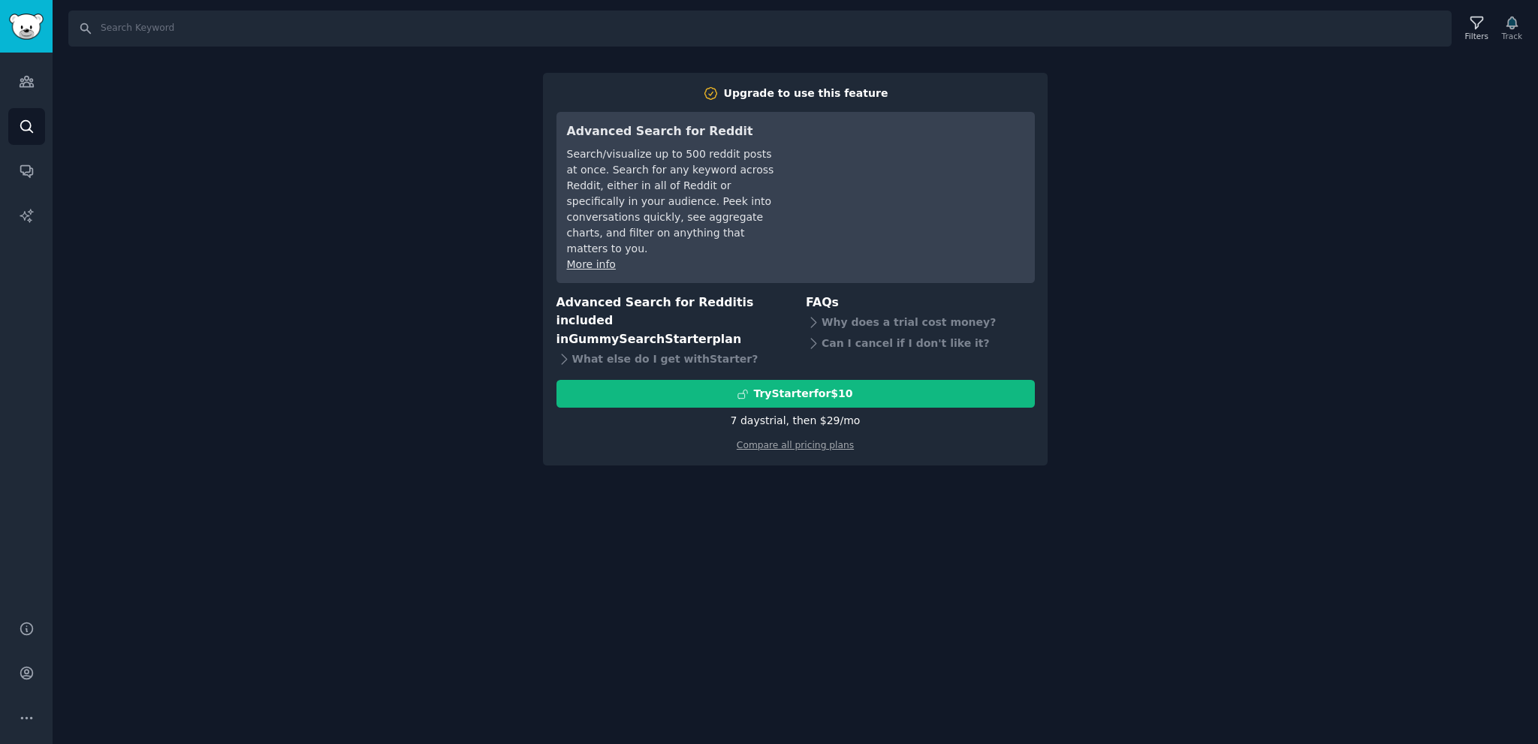
click at [738, 294] on h3 "Advanced Search for Reddit is included in GummySearch Starter plan" at bounding box center [671, 322] width 229 height 56
drag, startPoint x: 704, startPoint y: 297, endPoint x: 732, endPoint y: 297, distance: 27.8
click at [705, 297] on h3 "Advanced Search for Reddit is included in GummySearch Starter plan" at bounding box center [671, 322] width 229 height 56
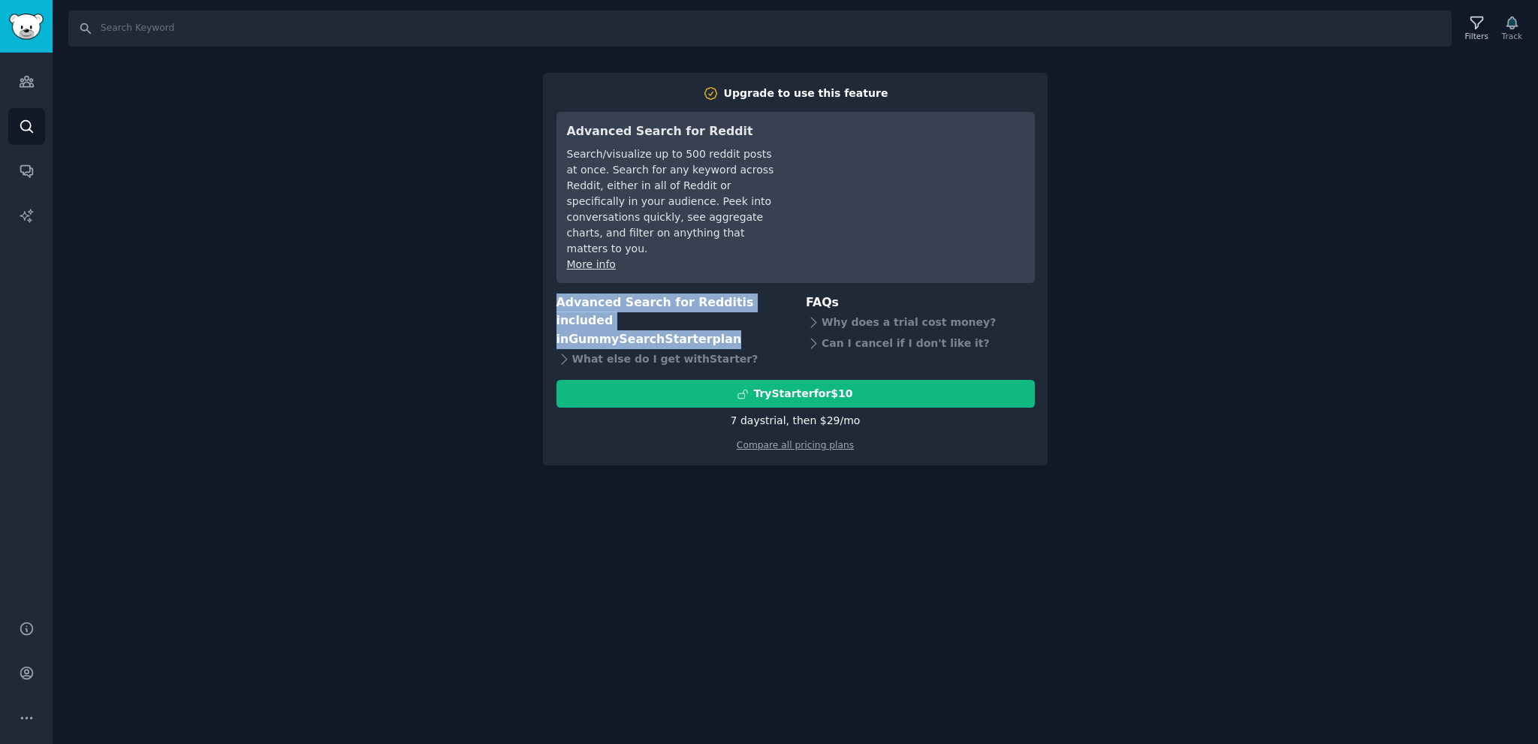
click at [732, 297] on h3 "Advanced Search for Reddit is included in GummySearch Starter plan" at bounding box center [671, 322] width 229 height 56
